Goal: Information Seeking & Learning: Learn about a topic

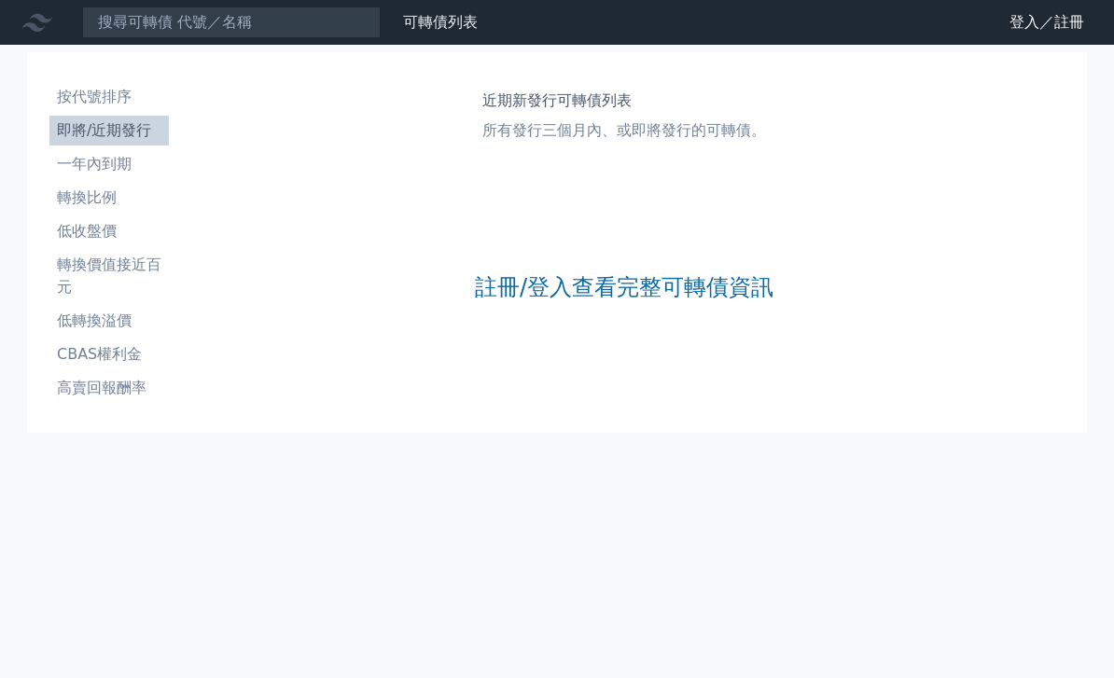
click at [1057, 23] on link "登入／註冊" at bounding box center [1047, 22] width 105 height 30
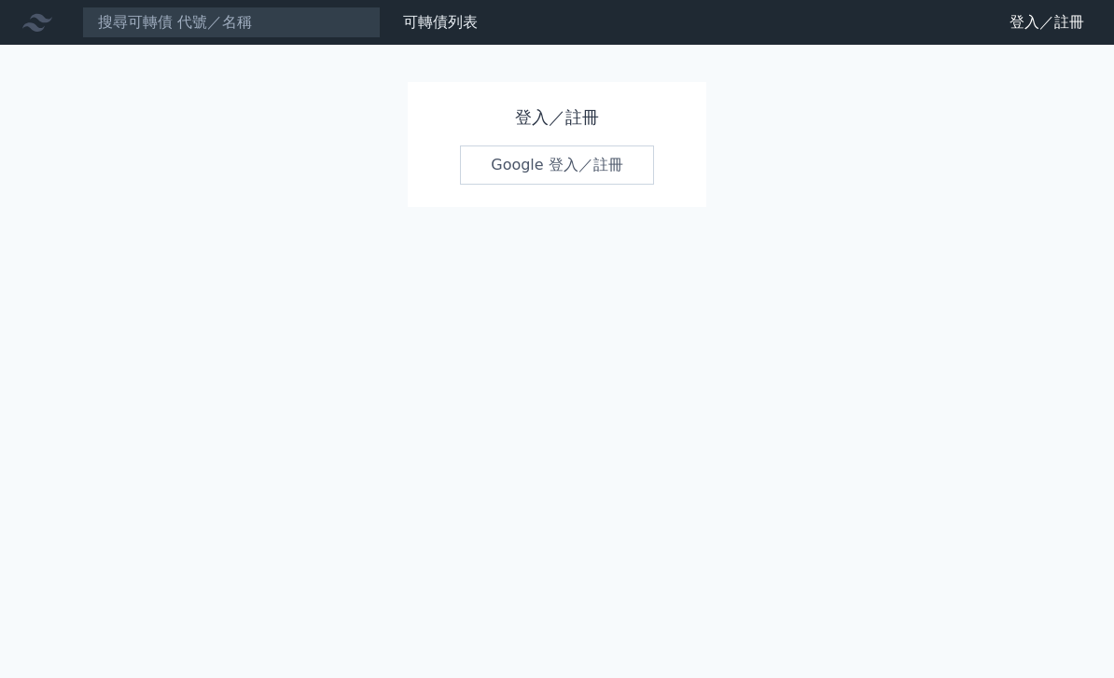
click at [623, 153] on link "Google 登入／註冊" at bounding box center [557, 165] width 194 height 39
click at [648, 150] on link "Google 登入／註冊" at bounding box center [557, 165] width 194 height 39
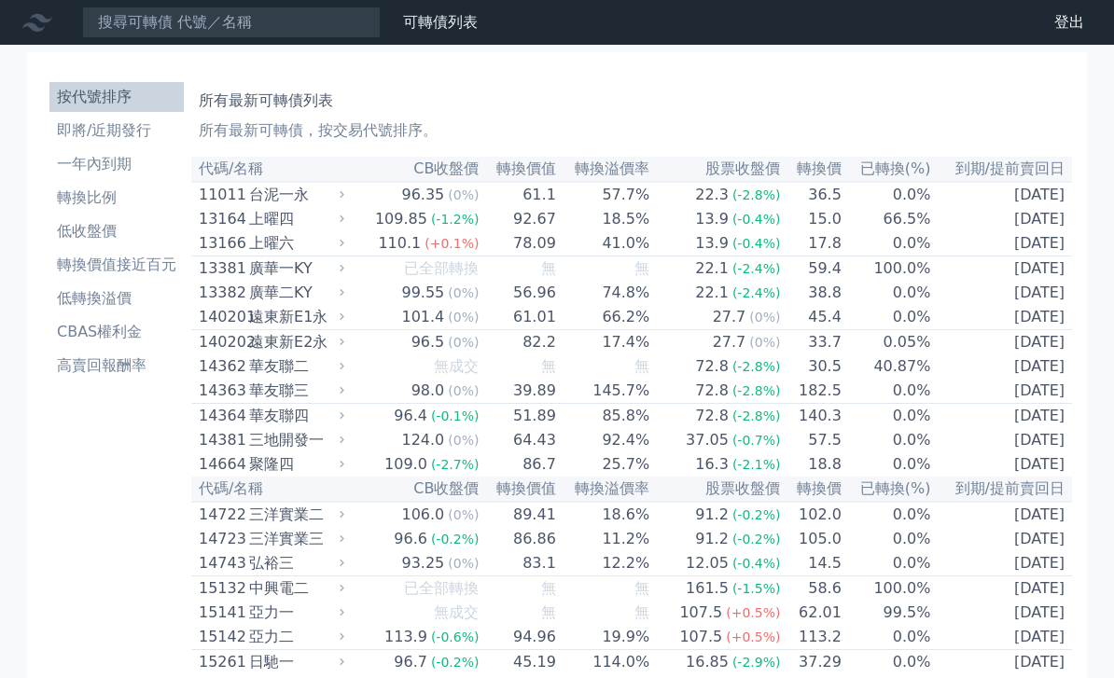
click at [68, 155] on li "一年內到期" at bounding box center [116, 164] width 134 height 22
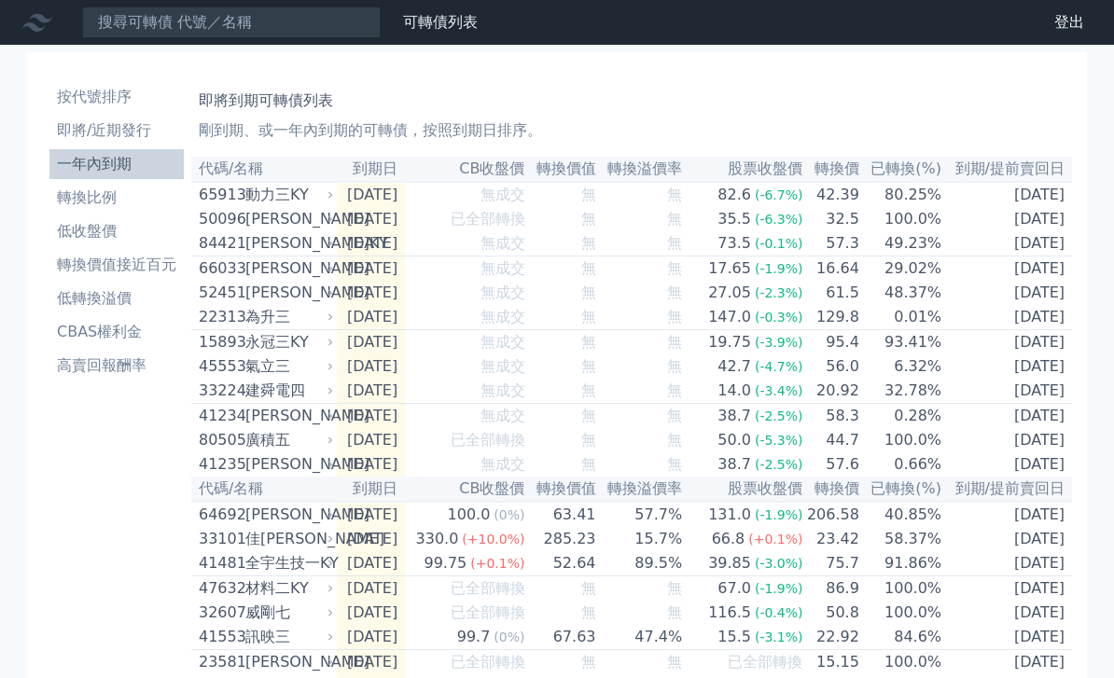
click at [76, 126] on li "即將/近期發行" at bounding box center [116, 130] width 134 height 22
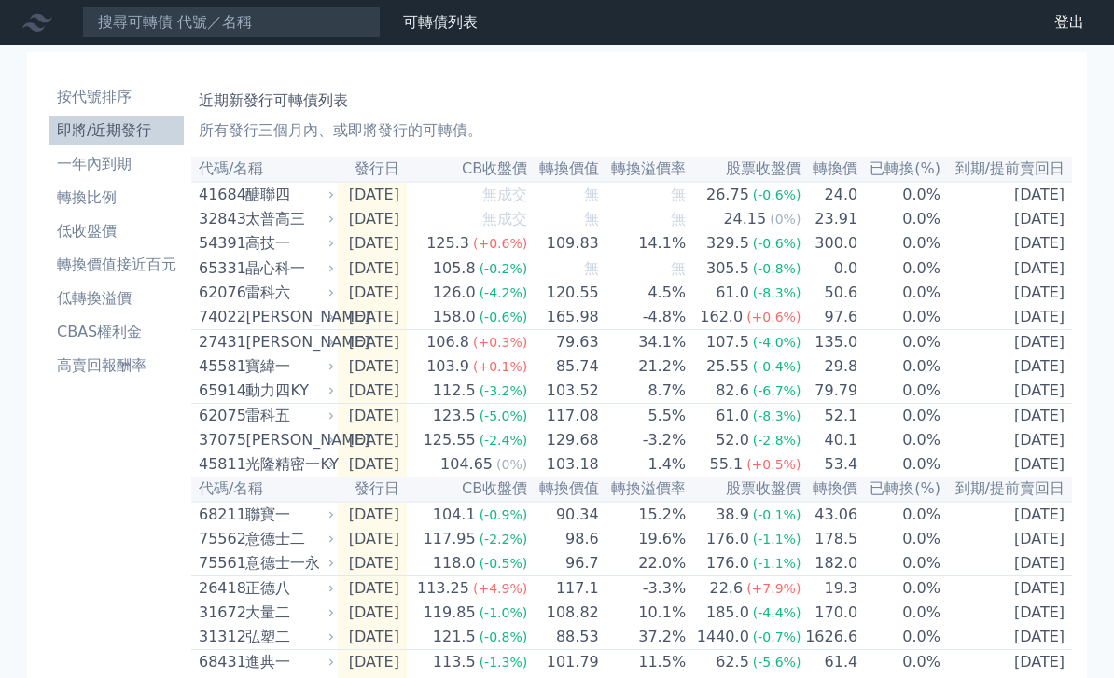
click at [68, 158] on li "一年內到期" at bounding box center [116, 164] width 134 height 22
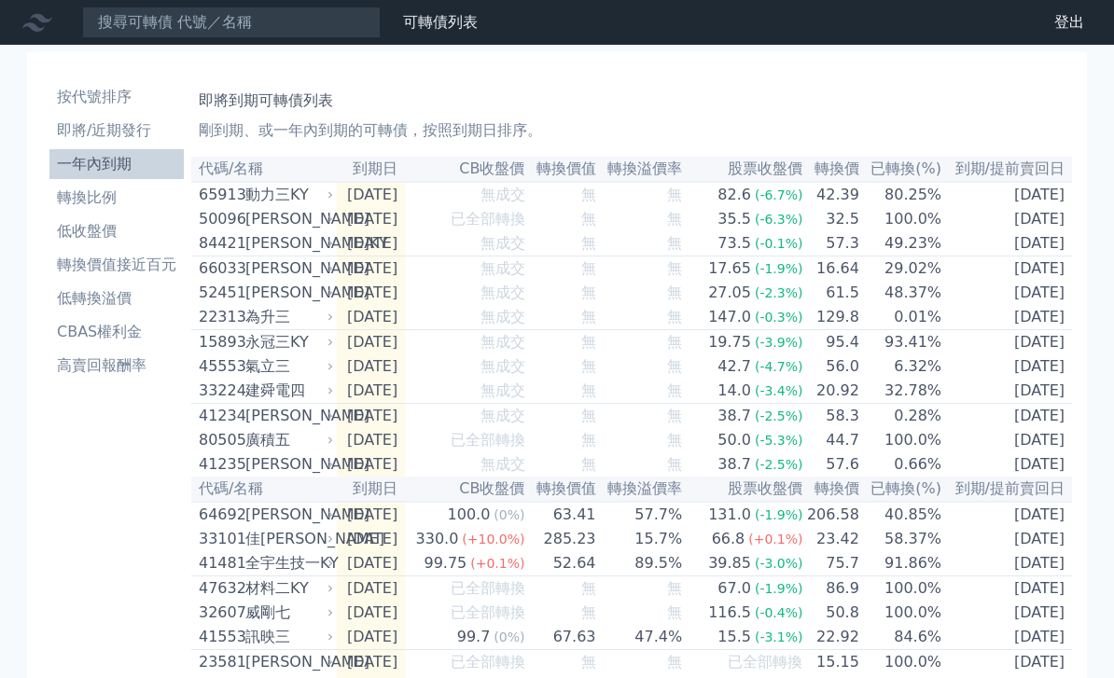
click at [147, 139] on li "即將/近期發行" at bounding box center [116, 130] width 134 height 22
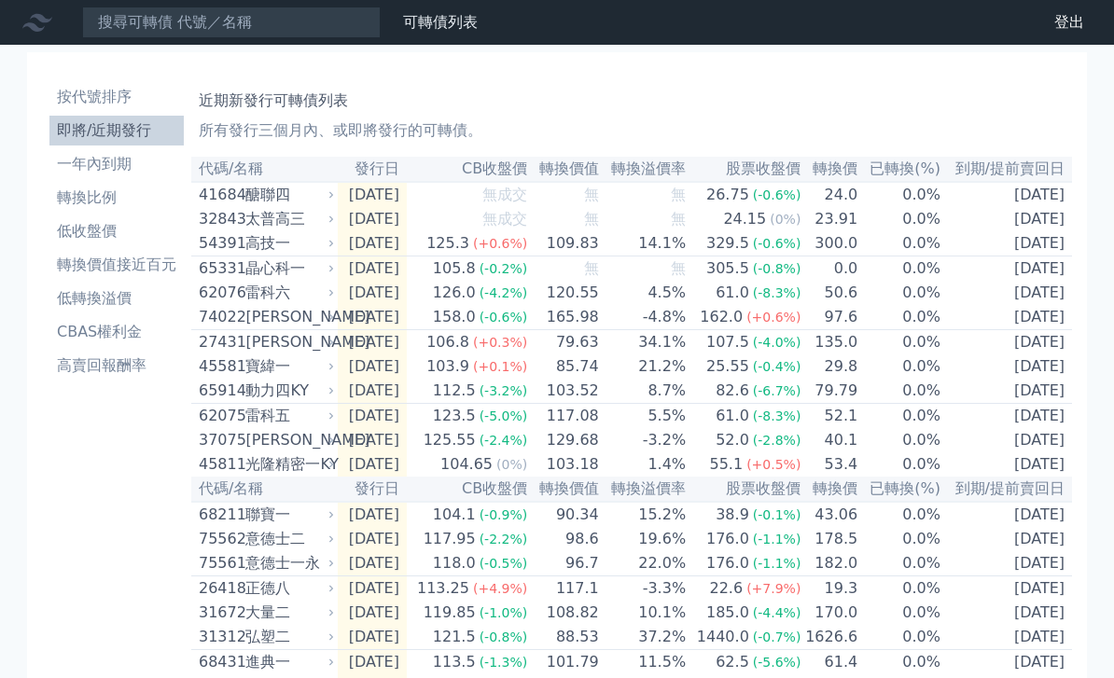
click at [101, 99] on li "按代號排序" at bounding box center [116, 97] width 134 height 22
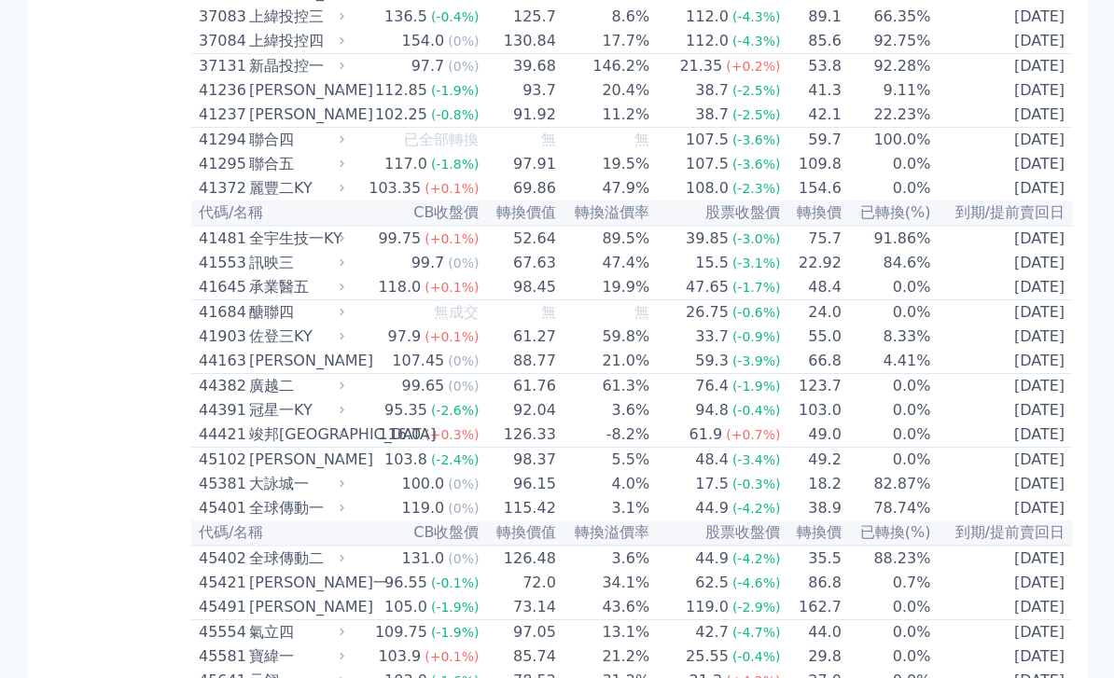
scroll to position [4726, 0]
